Goal: Transaction & Acquisition: Purchase product/service

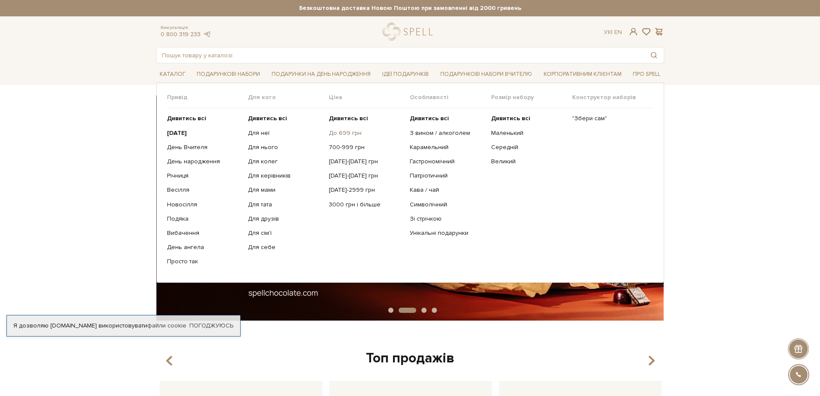
click at [353, 133] on link "До 699 грн" at bounding box center [366, 133] width 74 height 8
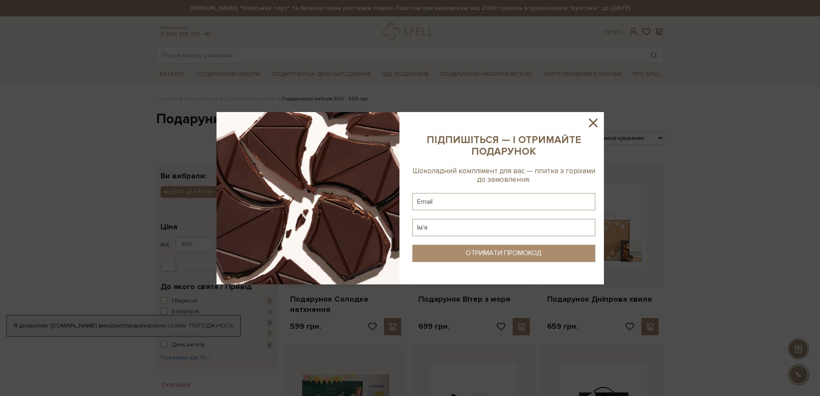
click at [596, 121] on icon at bounding box center [593, 122] width 15 height 15
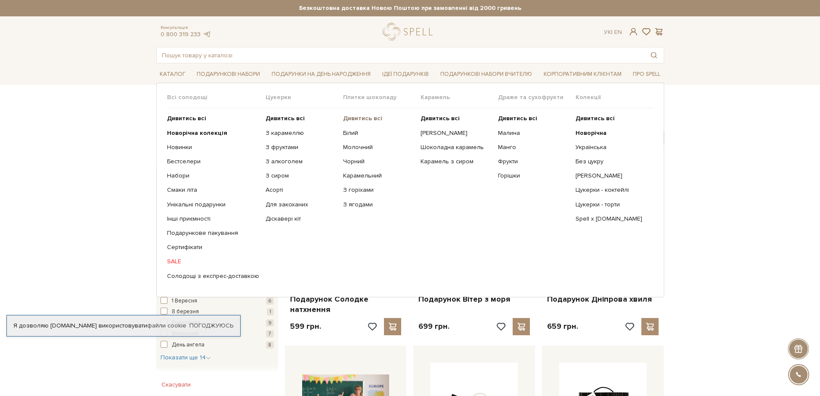
click at [355, 115] on b "Дивитись всі" at bounding box center [362, 118] width 39 height 7
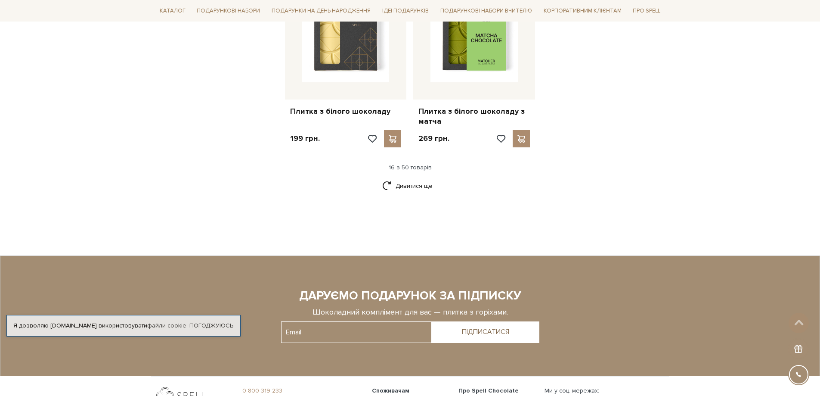
scroll to position [1162, 0]
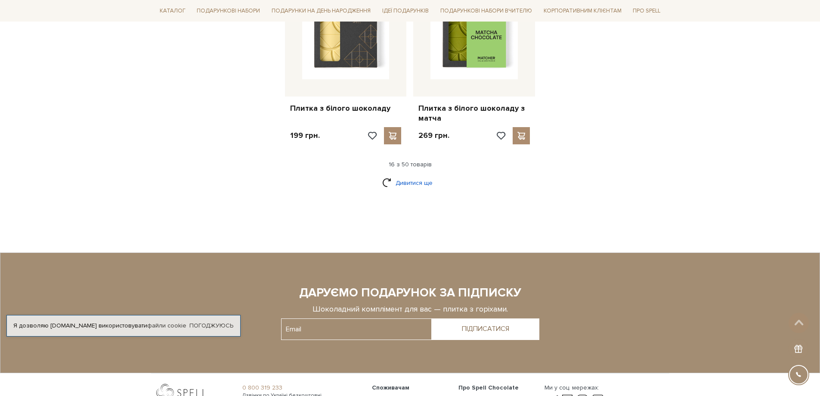
click at [417, 175] on link "Дивитися ще" at bounding box center [410, 182] width 56 height 15
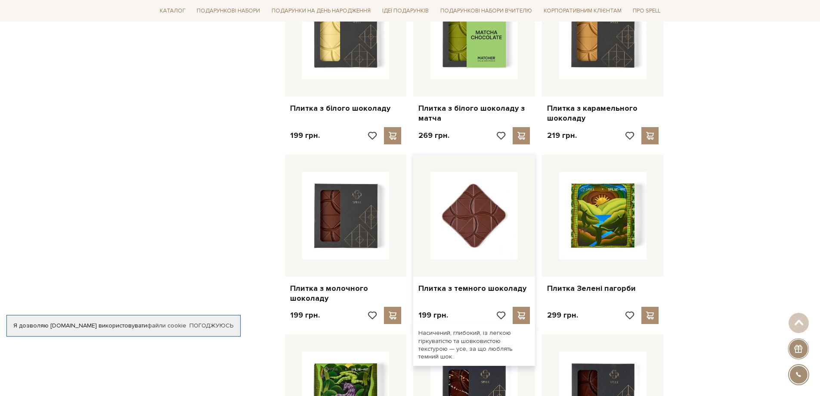
scroll to position [1205, 0]
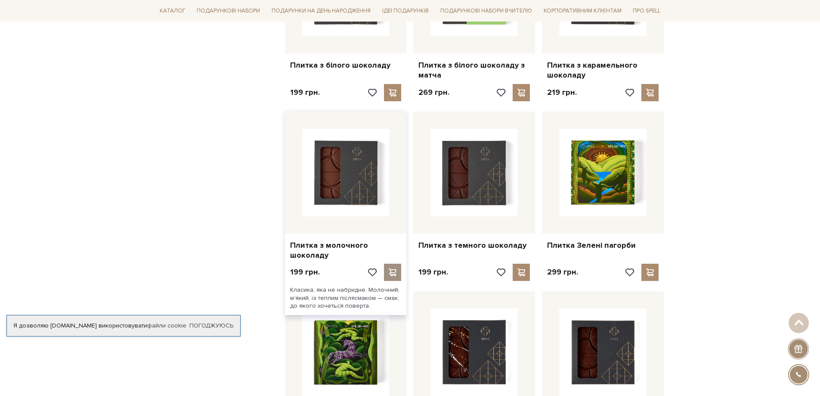
click at [387, 263] on div at bounding box center [392, 271] width 17 height 17
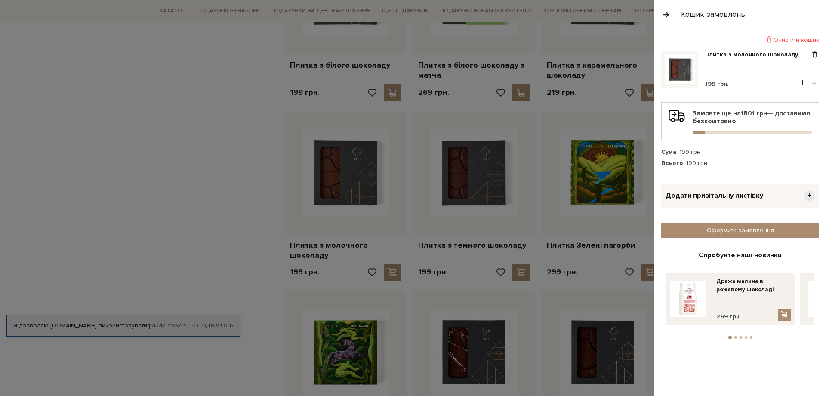
click at [815, 83] on button "+" at bounding box center [815, 83] width 10 height 13
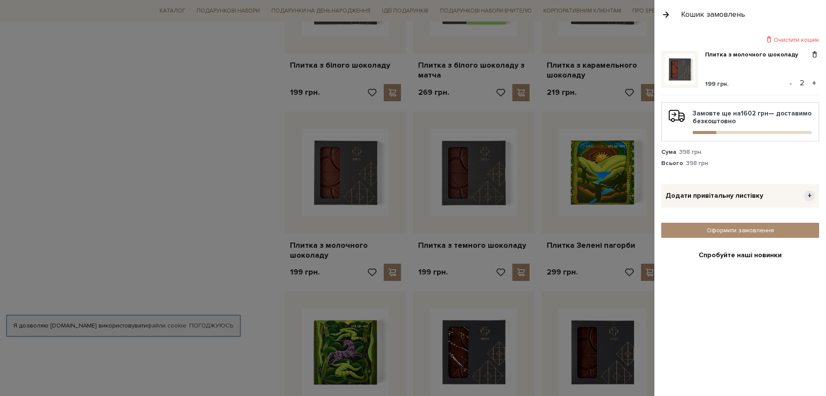
click at [811, 83] on button "+" at bounding box center [815, 83] width 10 height 13
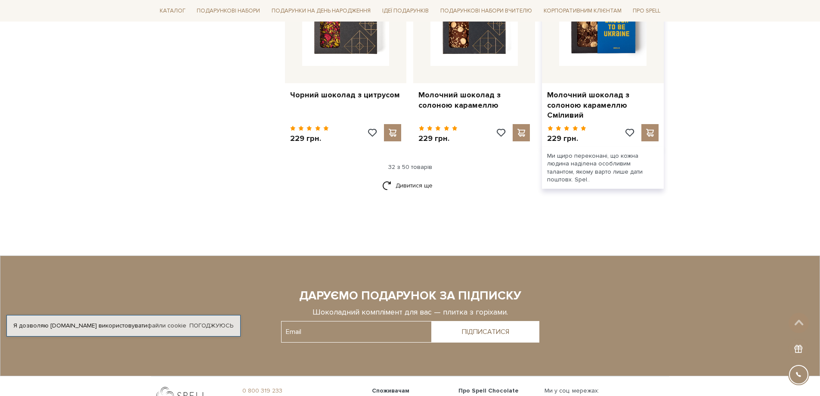
scroll to position [2109, 0]
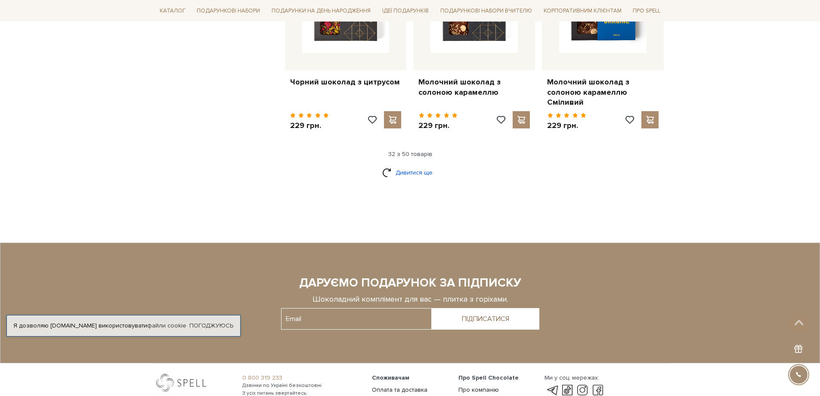
click at [414, 165] on link "Дивитися ще" at bounding box center [410, 172] width 56 height 15
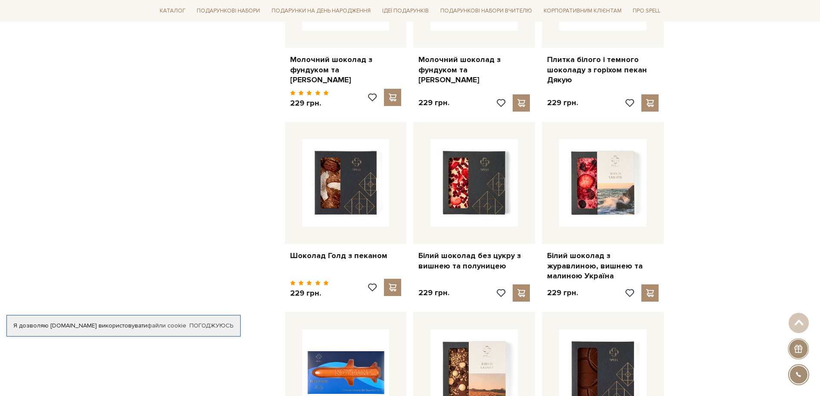
scroll to position [646, 0]
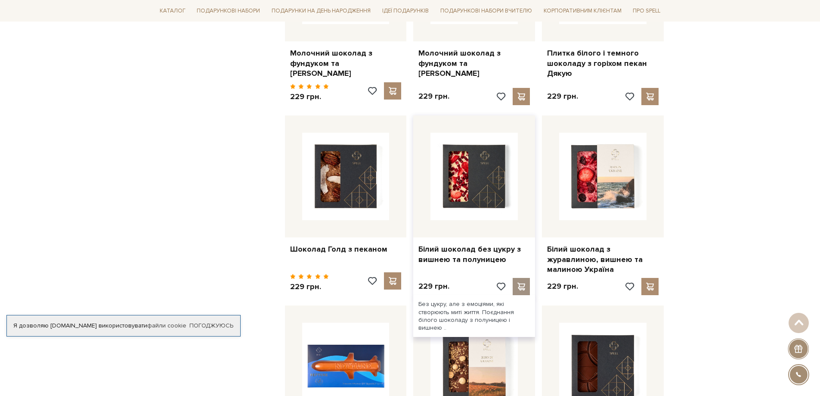
click at [517, 282] on span at bounding box center [521, 286] width 11 height 8
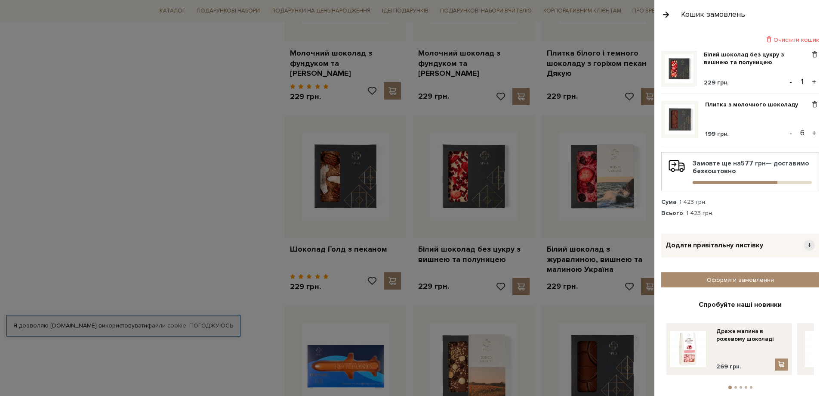
click at [221, 257] on div at bounding box center [413, 198] width 826 height 396
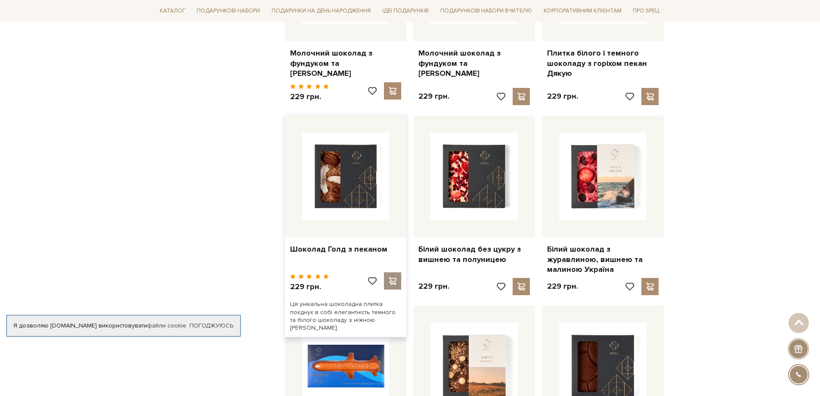
click at [387, 277] on span at bounding box center [392, 281] width 11 height 8
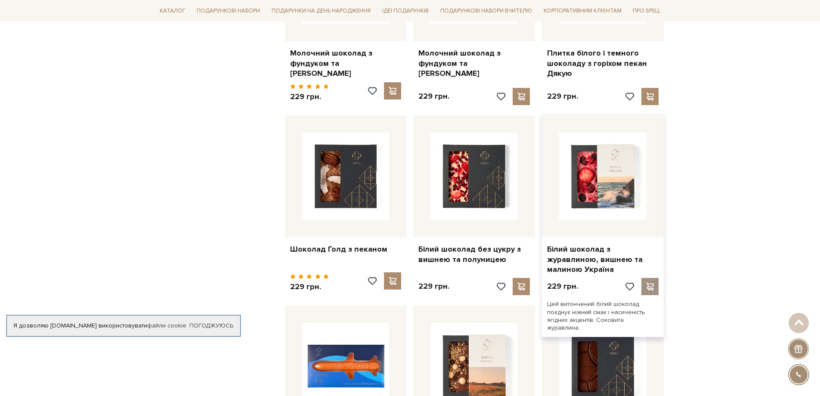
click at [644, 278] on div at bounding box center [649, 286] width 17 height 17
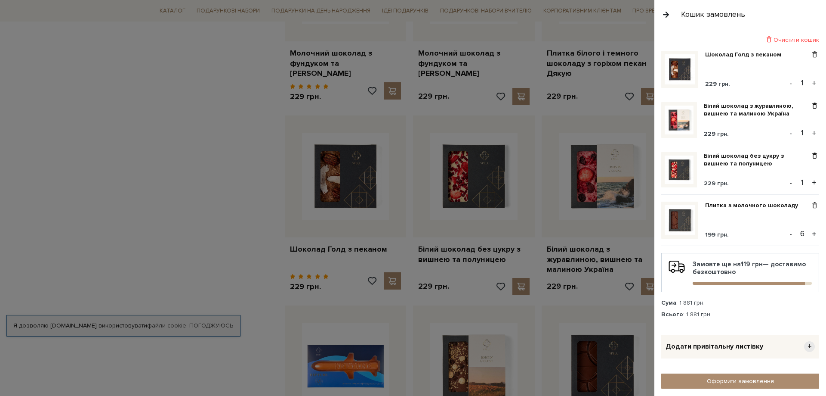
click at [217, 191] on div at bounding box center [413, 198] width 826 height 396
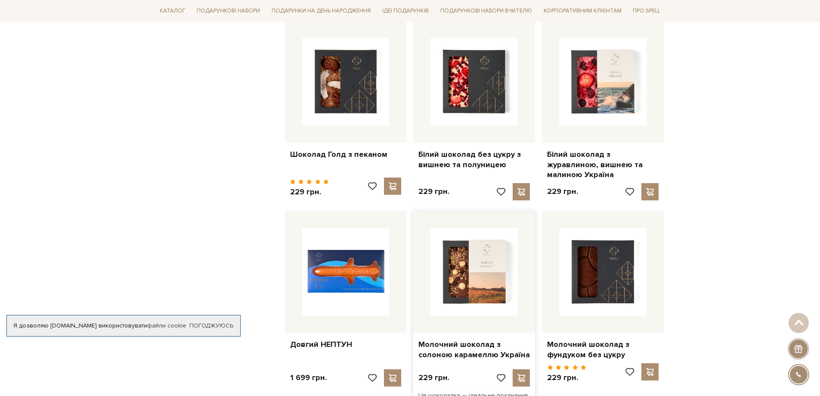
scroll to position [818, 0]
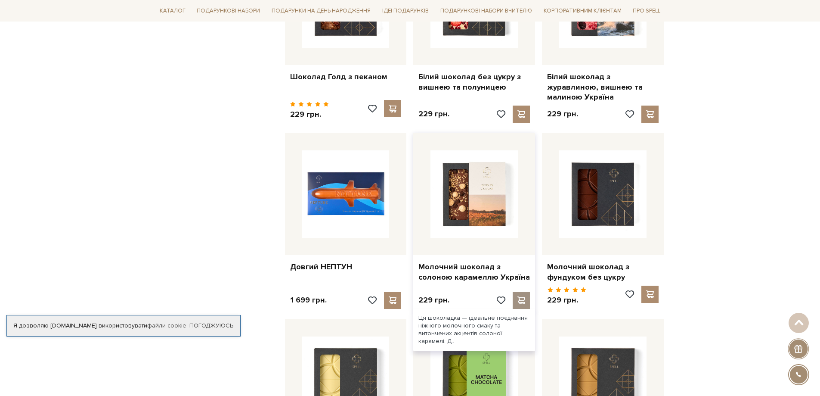
click at [519, 296] on span at bounding box center [521, 300] width 11 height 8
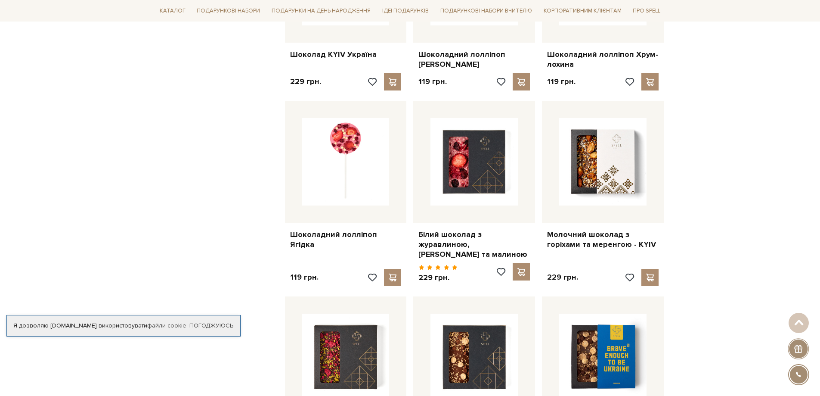
scroll to position [1765, 0]
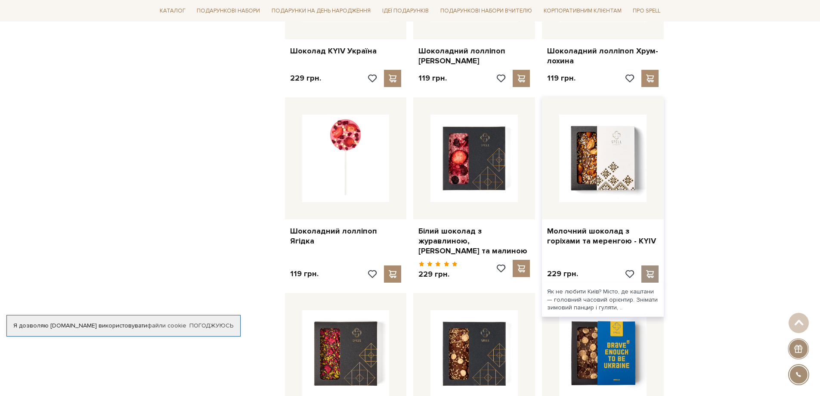
click at [649, 270] on span at bounding box center [650, 274] width 11 height 8
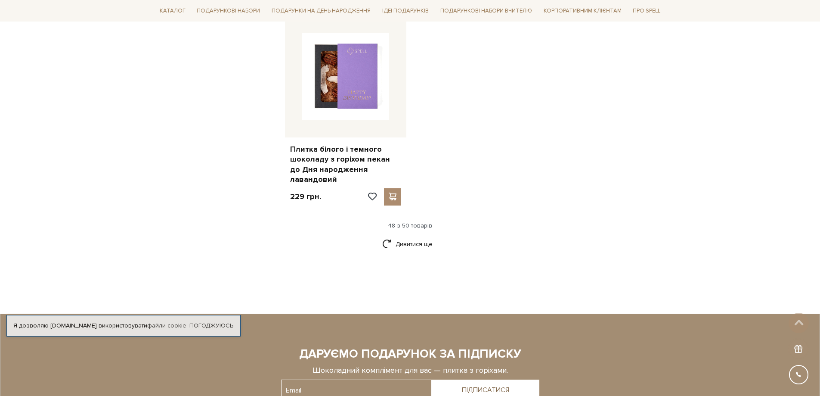
scroll to position [3228, 0]
click at [406, 236] on link "Дивитися ще" at bounding box center [410, 243] width 56 height 15
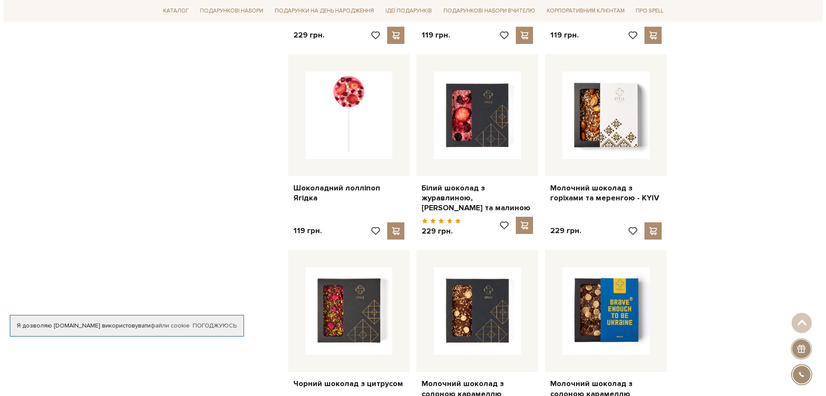
scroll to position [1894, 0]
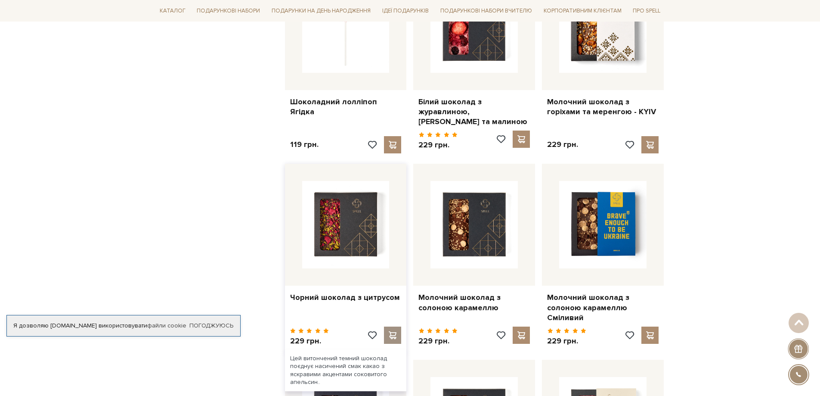
click at [394, 331] on span at bounding box center [392, 335] width 11 height 8
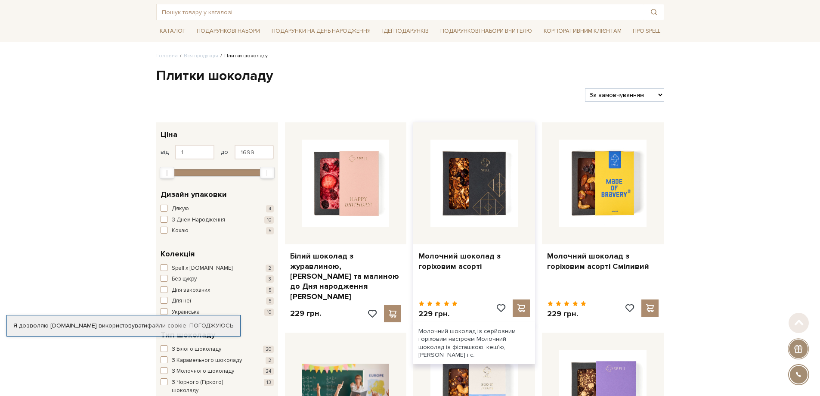
scroll to position [0, 0]
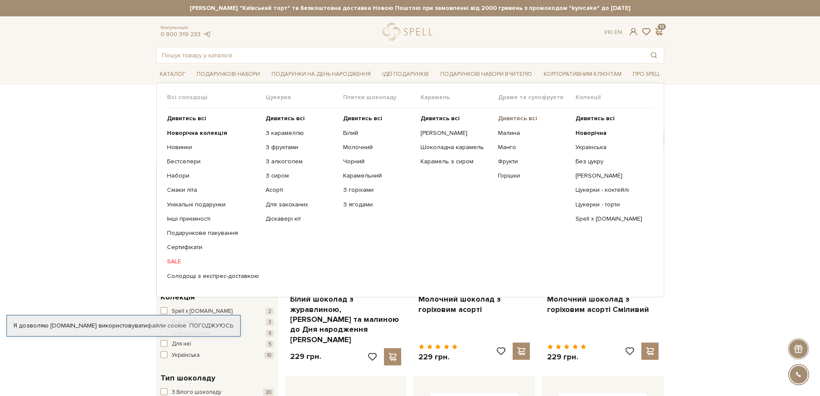
click at [502, 117] on b "Дивитись всі" at bounding box center [517, 118] width 39 height 7
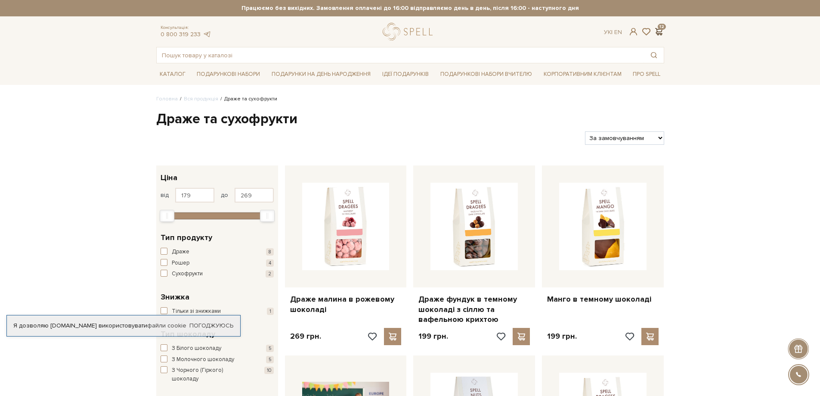
click at [659, 34] on span at bounding box center [659, 31] width 10 height 9
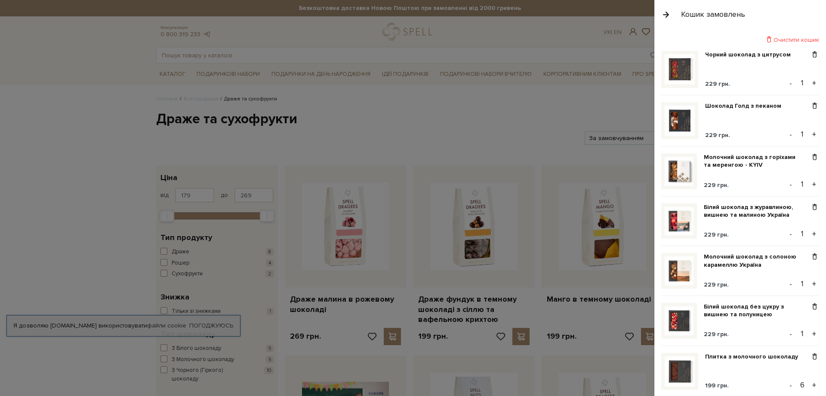
click at [532, 112] on div at bounding box center [413, 198] width 826 height 396
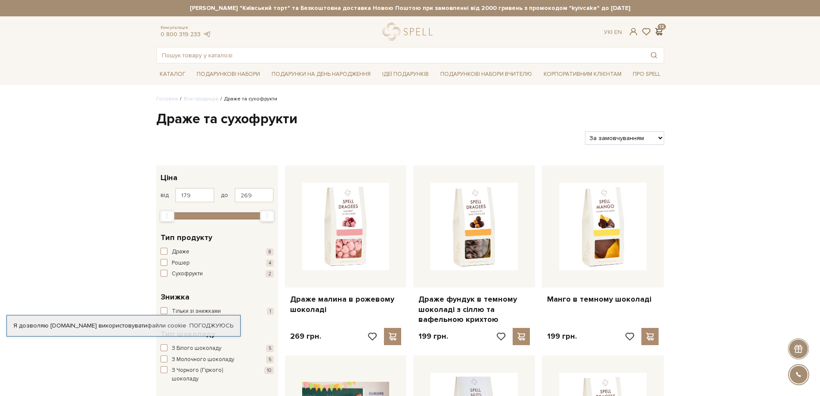
click at [659, 28] on span at bounding box center [659, 31] width 10 height 9
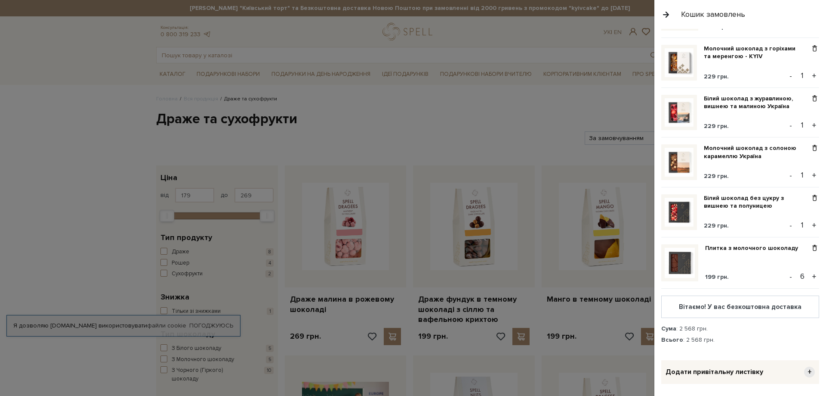
scroll to position [129, 0]
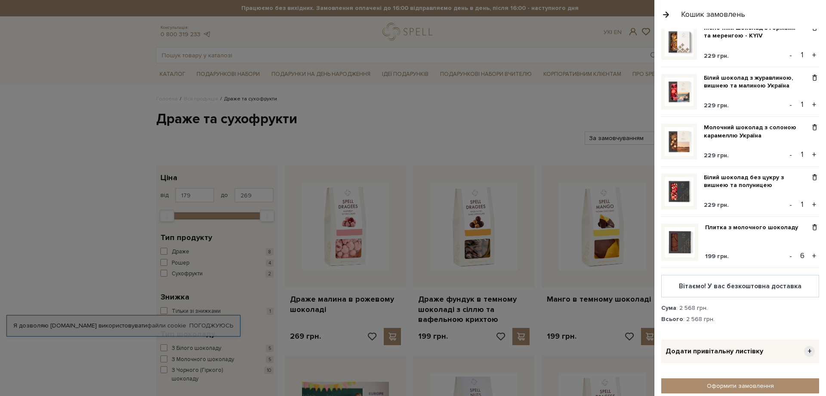
click at [810, 100] on button "+" at bounding box center [815, 104] width 10 height 13
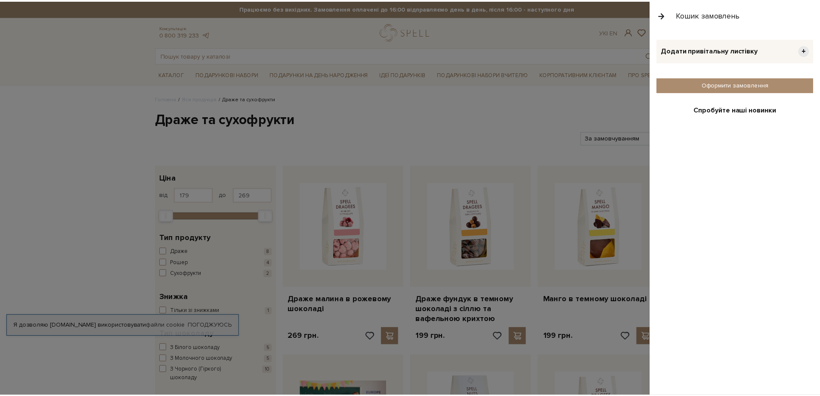
scroll to position [430, 0]
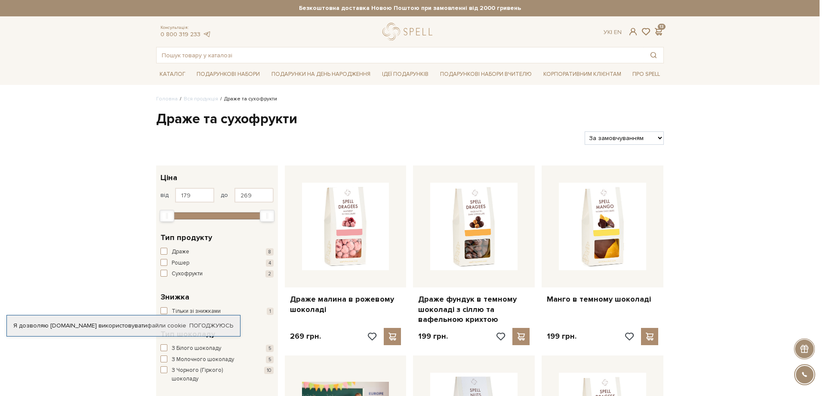
click at [598, 111] on div at bounding box center [413, 198] width 826 height 396
